Goal: Communication & Community: Answer question/provide support

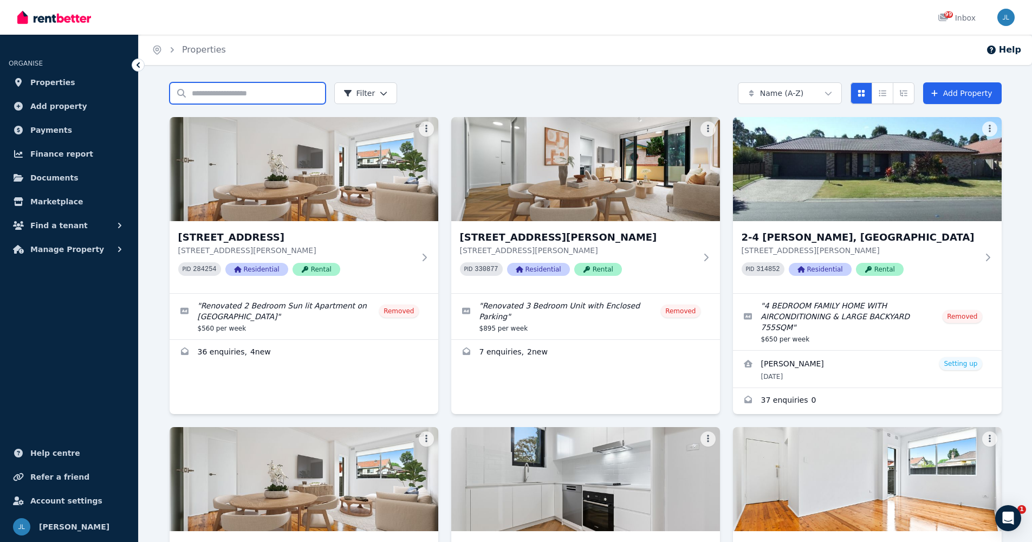
click at [262, 94] on input "Search properties" at bounding box center [248, 93] width 156 height 22
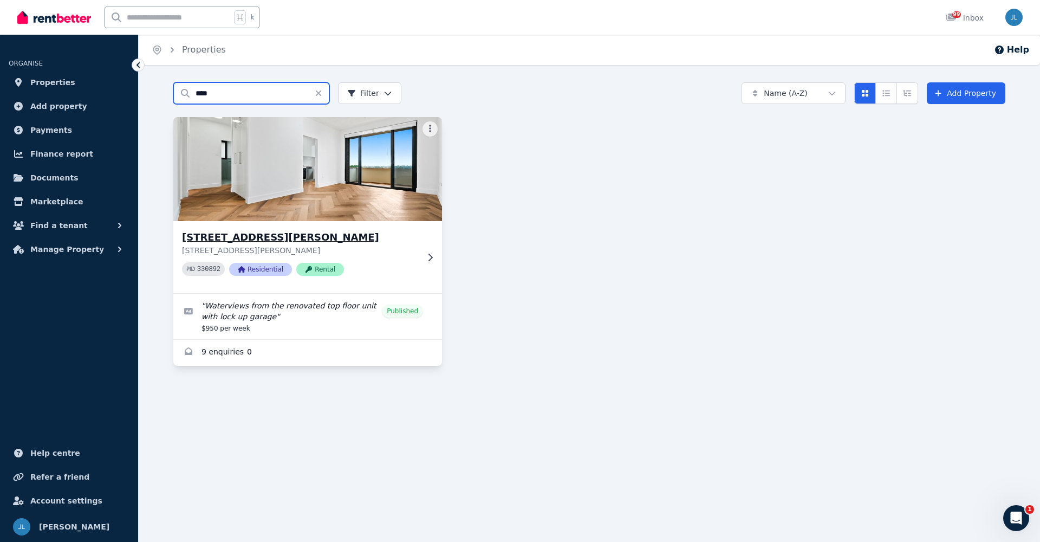
type input "****"
click at [261, 254] on p "[STREET_ADDRESS][PERSON_NAME]" at bounding box center [300, 250] width 236 height 11
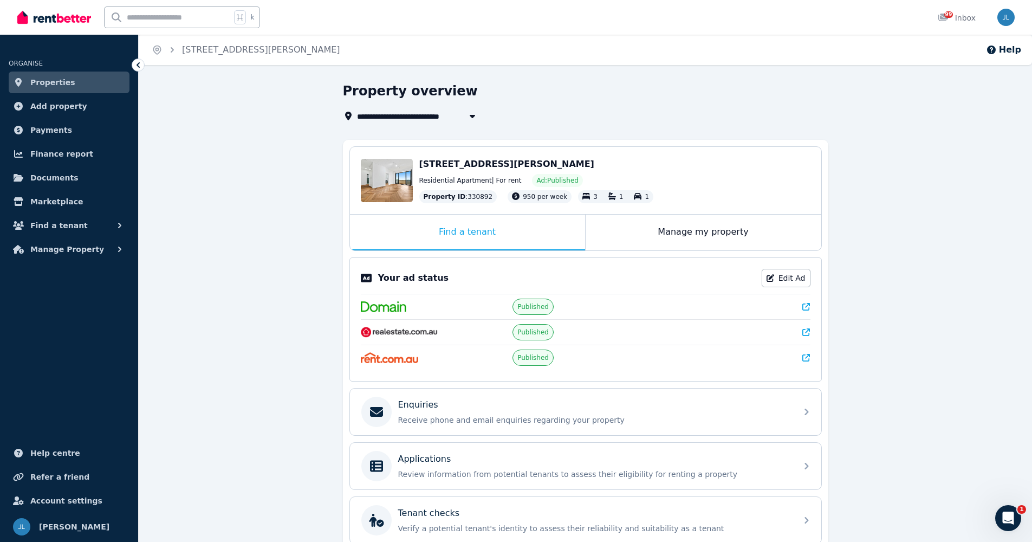
scroll to position [104, 0]
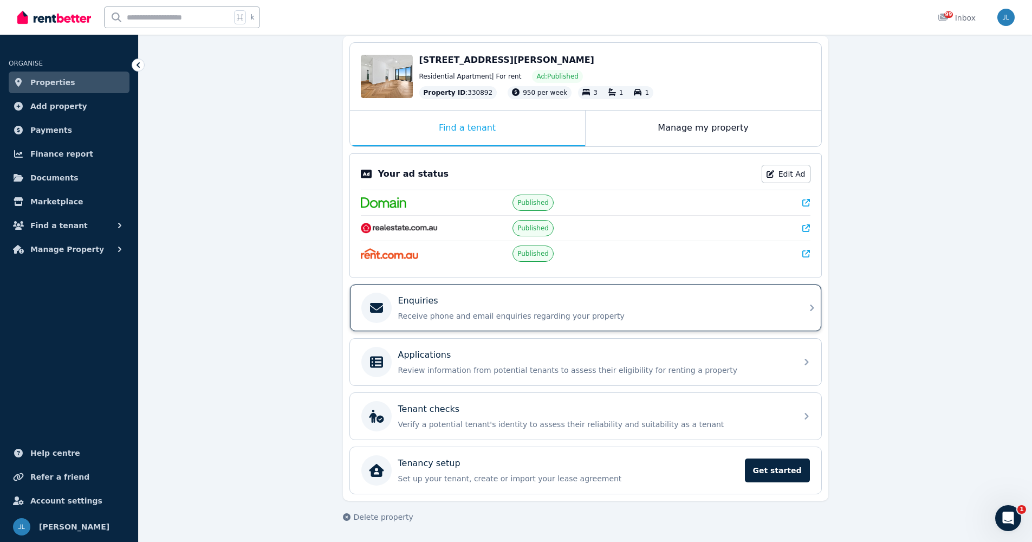
click at [446, 311] on p "Receive phone and email enquiries regarding your property" at bounding box center [594, 315] width 392 height 11
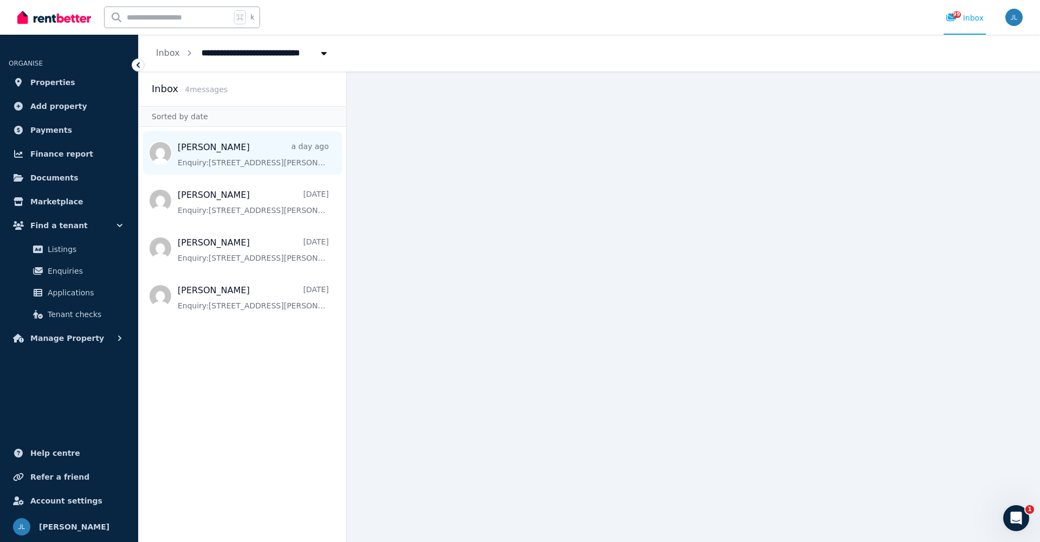
click at [237, 147] on span "Message list" at bounding box center [242, 152] width 207 height 43
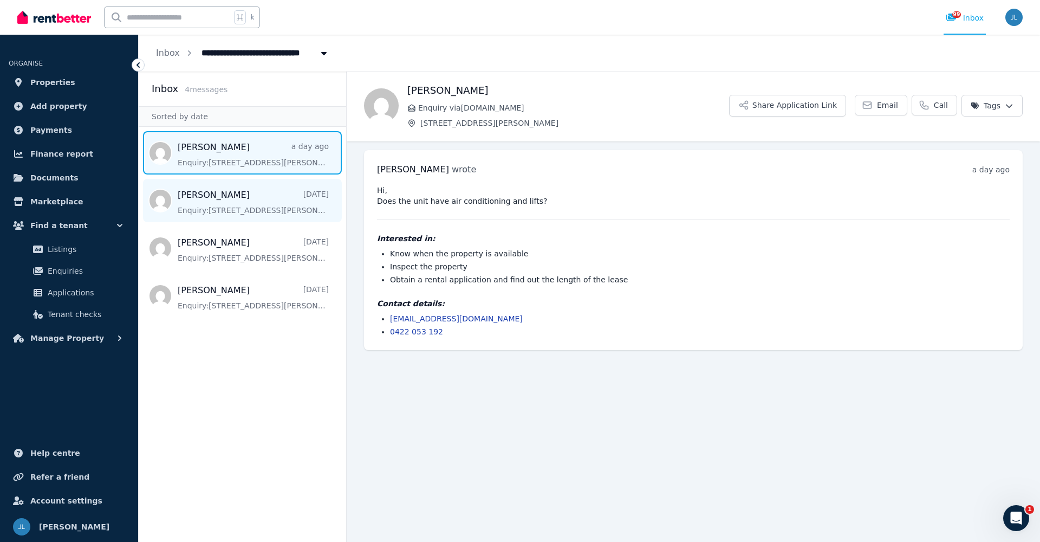
click at [224, 198] on span "Message list" at bounding box center [242, 200] width 207 height 43
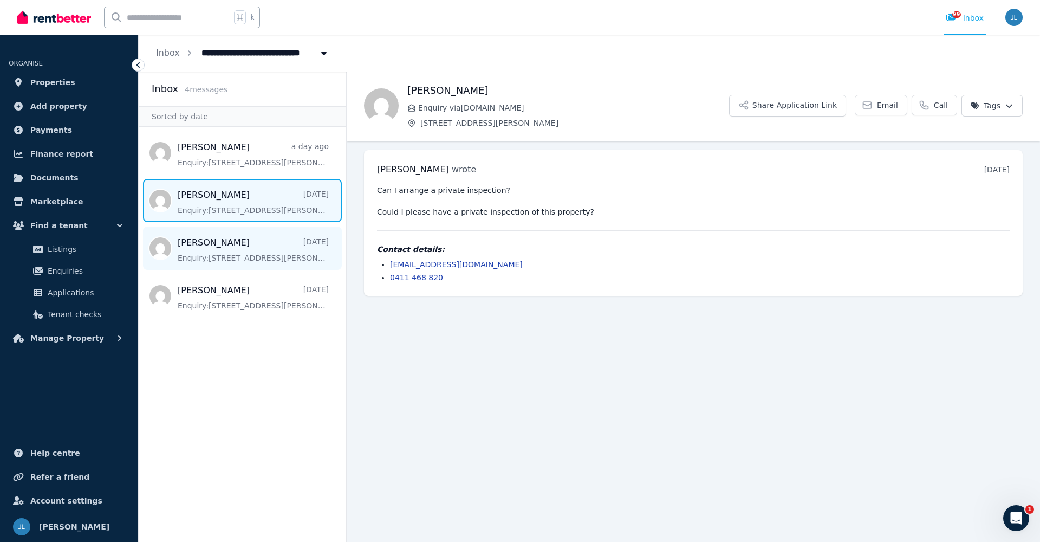
click at [205, 250] on span "Message list" at bounding box center [242, 247] width 207 height 43
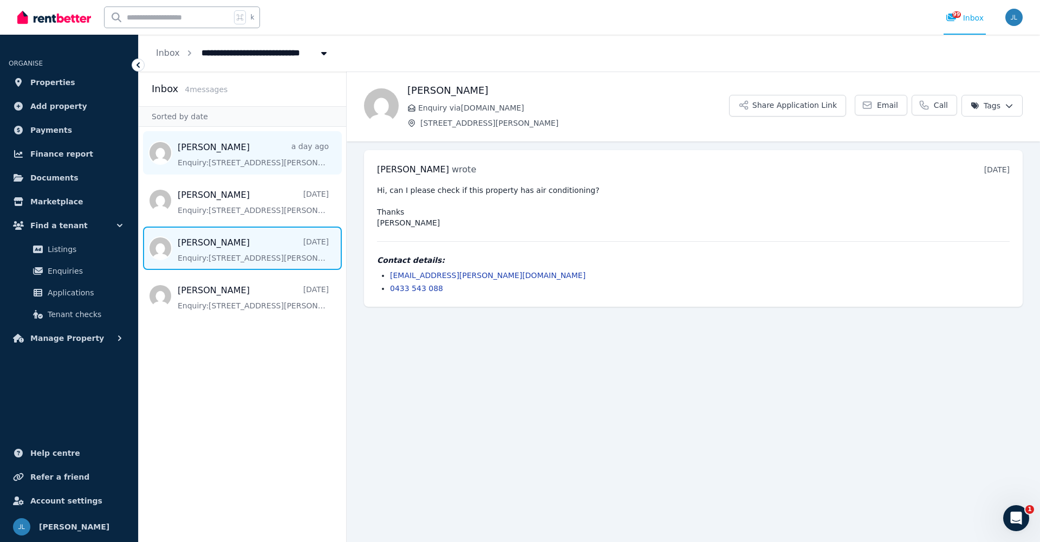
click at [226, 161] on span "Message list" at bounding box center [242, 152] width 207 height 43
